Goal: Transaction & Acquisition: Download file/media

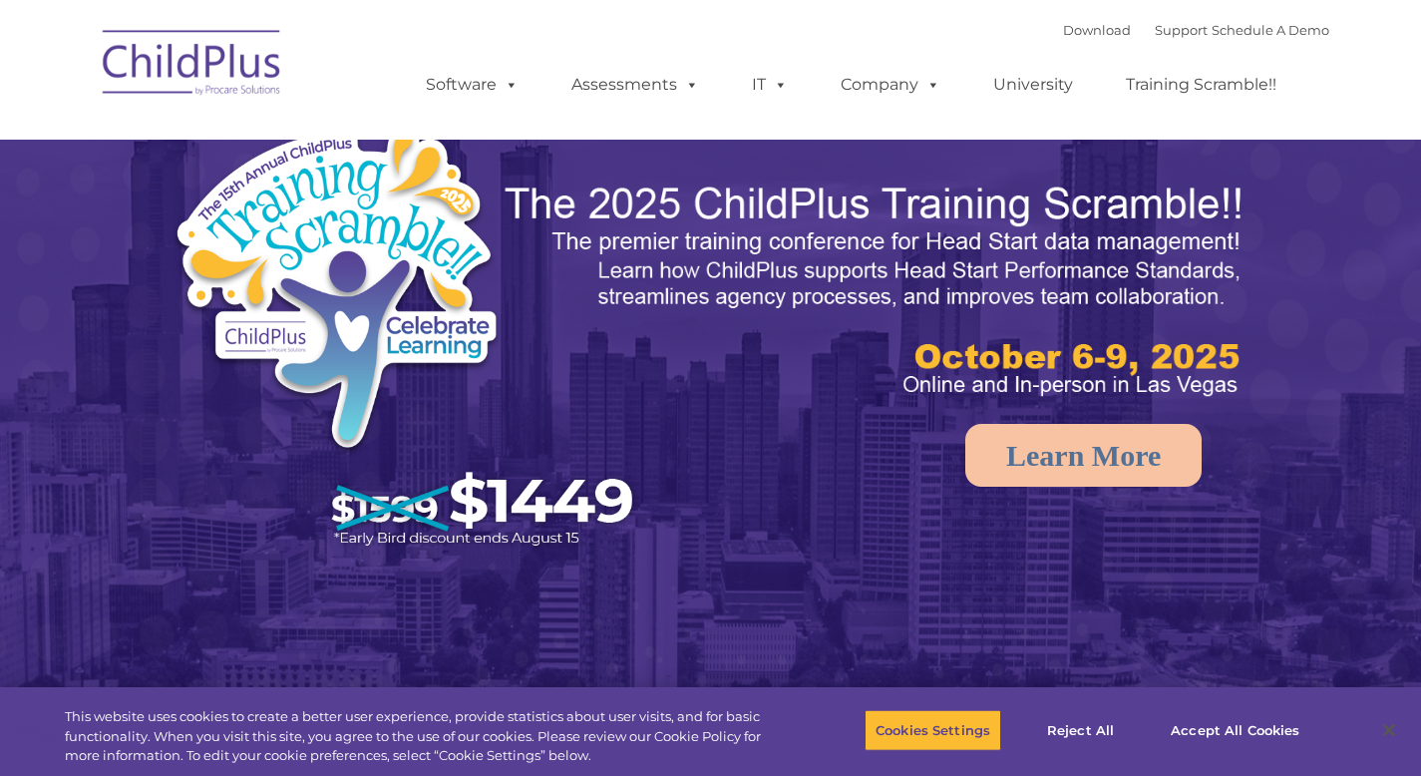
select select "MEDIUM"
click at [1080, 20] on div "Download Support | Schedule A Demo " at bounding box center [1196, 30] width 266 height 30
click at [1080, 29] on link "Download" at bounding box center [1097, 30] width 68 height 16
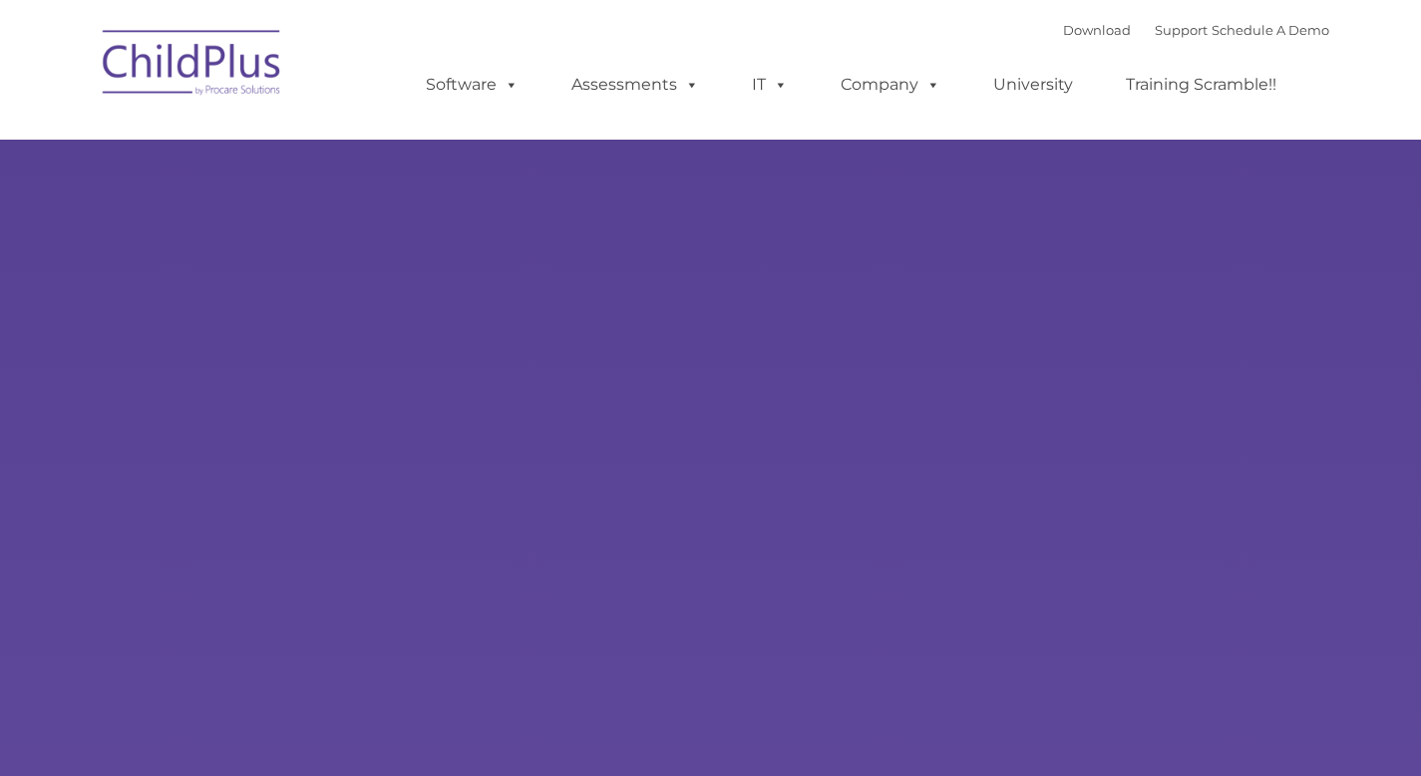
type input ""
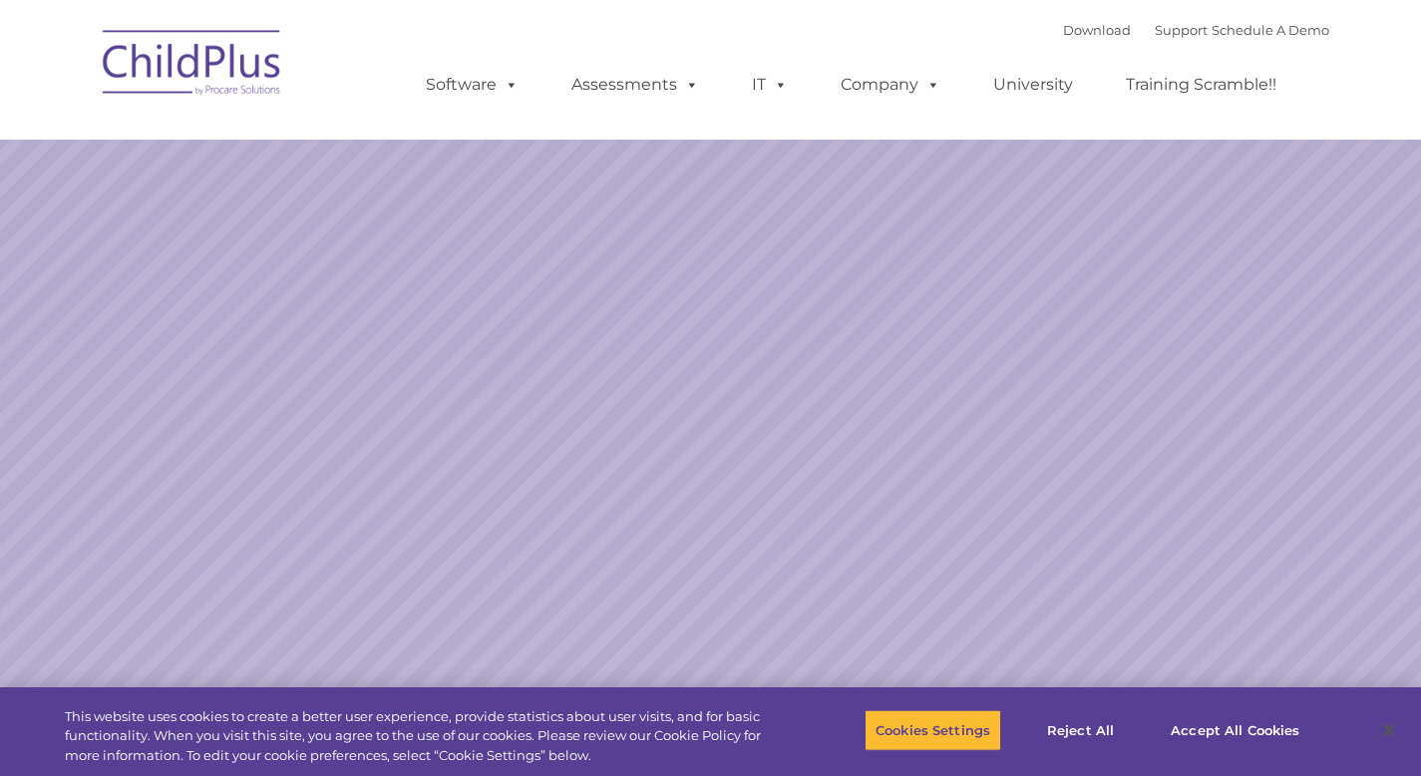
select select "MEDIUM"
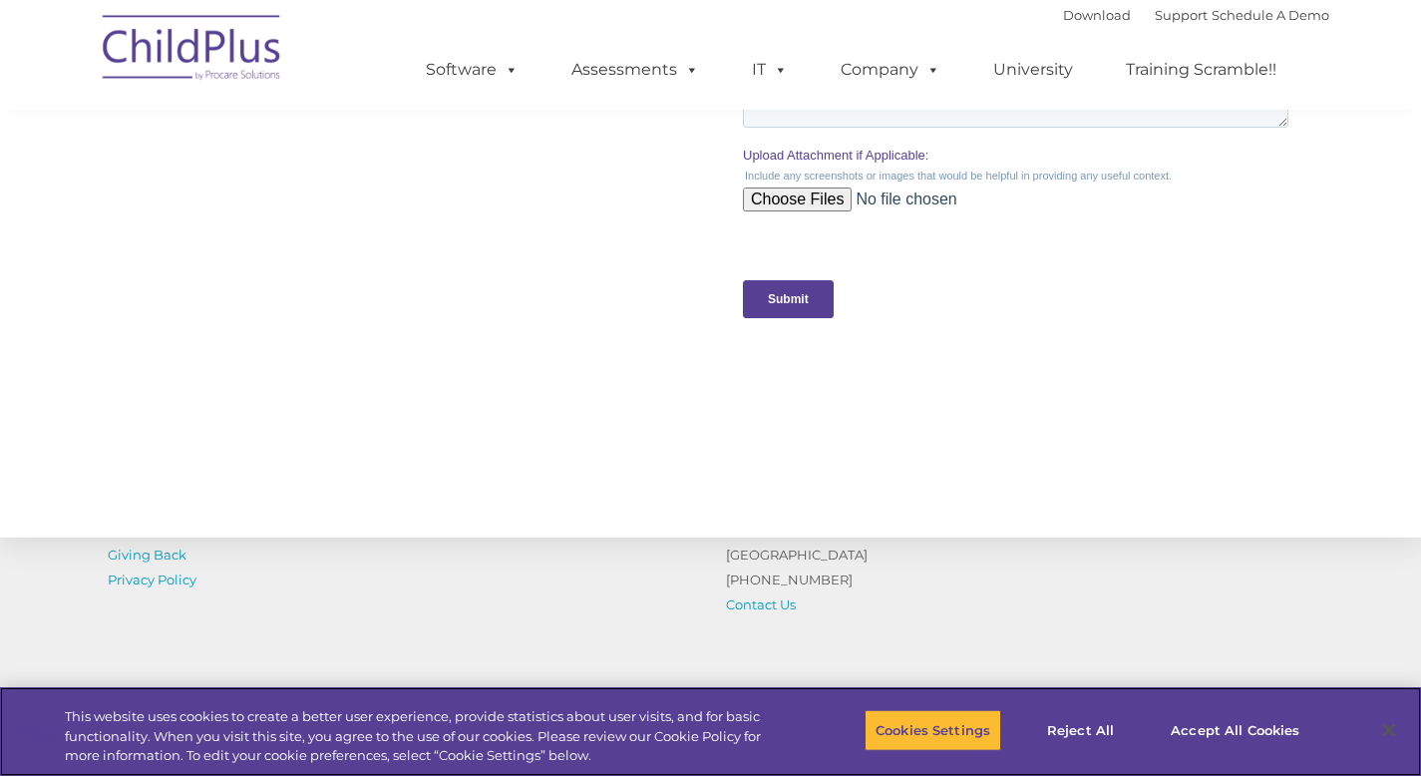
scroll to position [2161, 0]
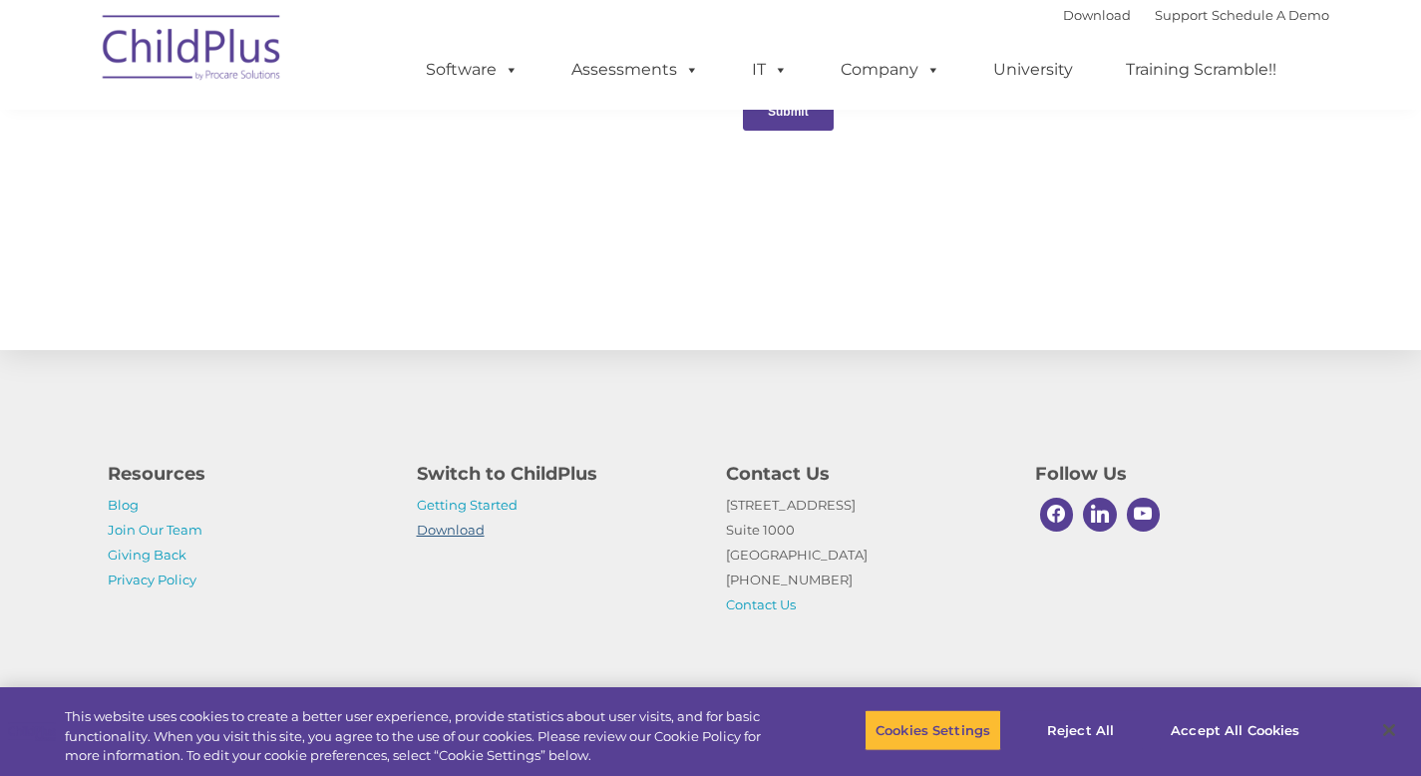
click at [465, 530] on link "Download" at bounding box center [451, 530] width 68 height 16
